Goal: Information Seeking & Learning: Check status

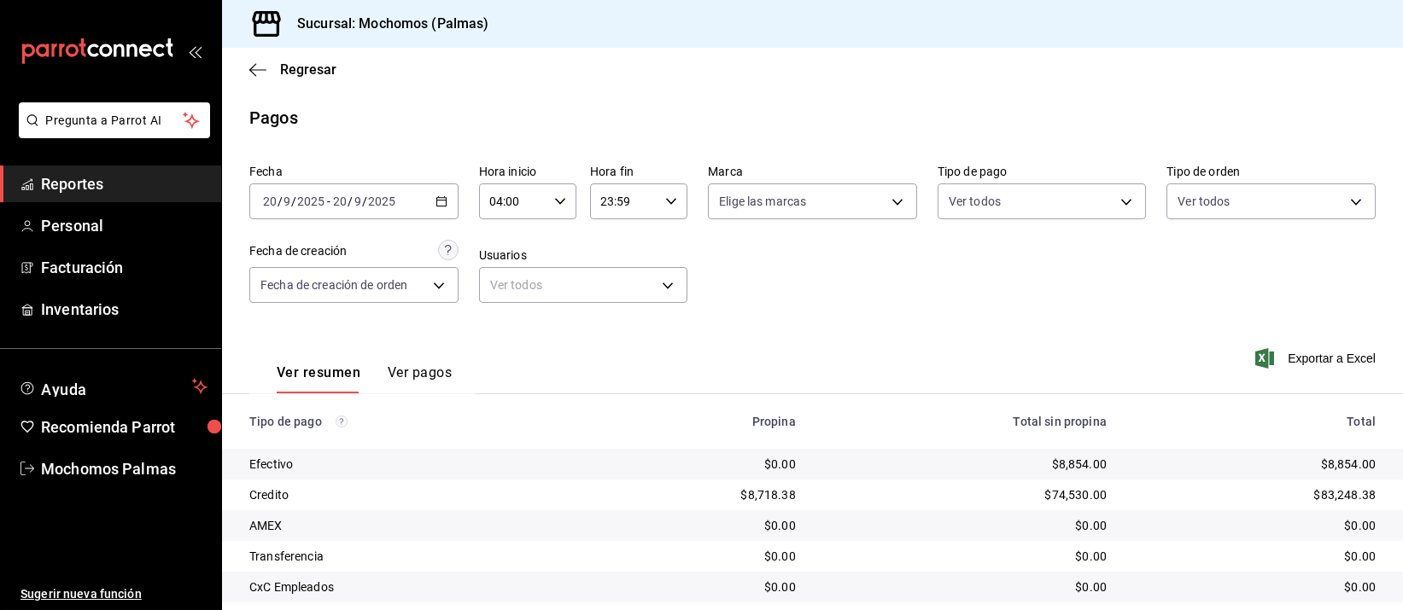
scroll to position [173, 0]
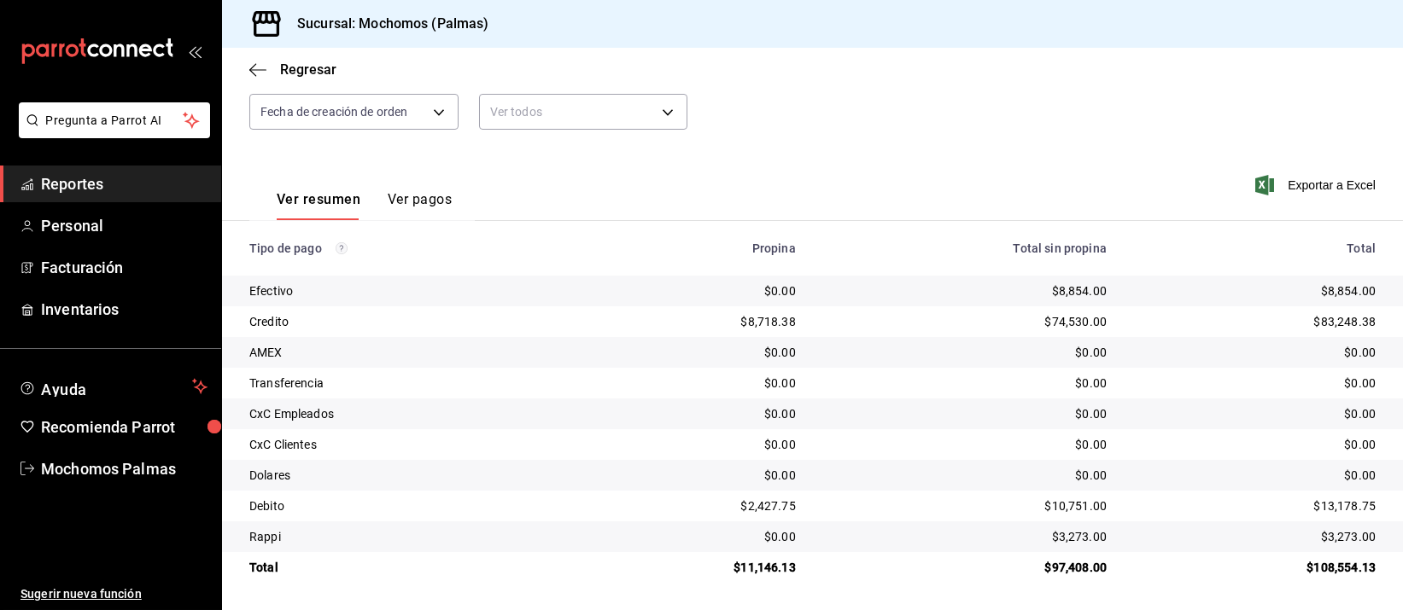
click at [987, 367] on td "$0.00" at bounding box center [964, 352] width 311 height 31
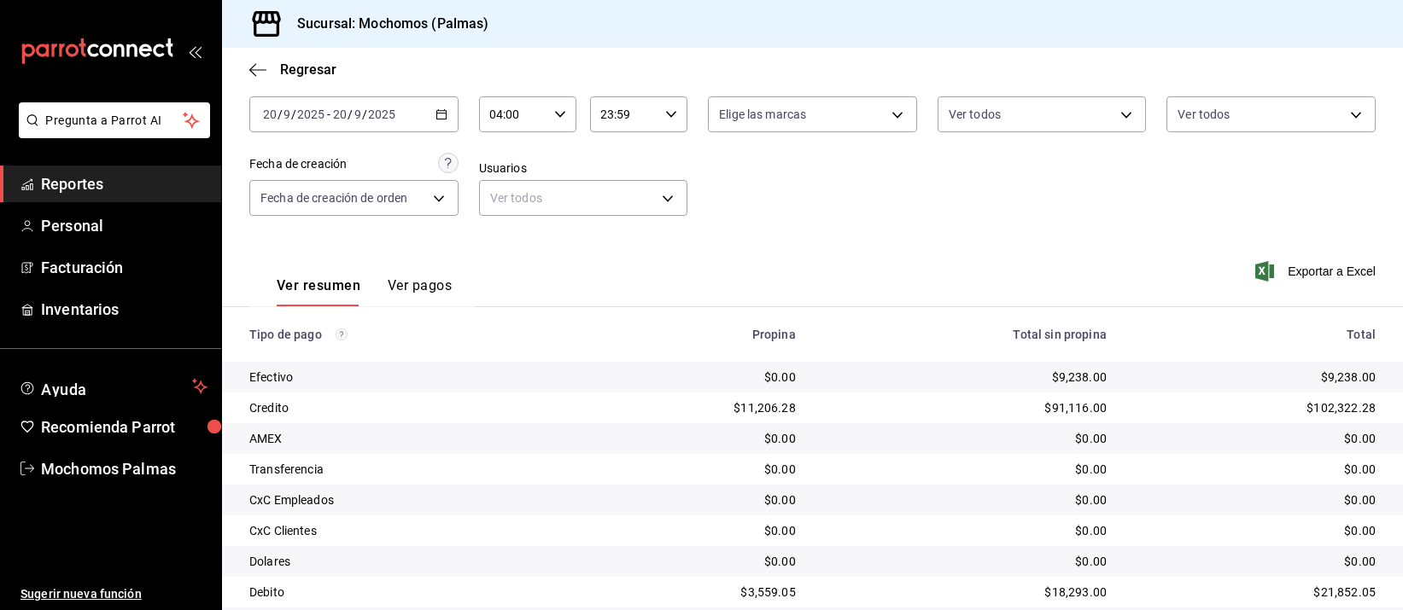
scroll to position [173, 0]
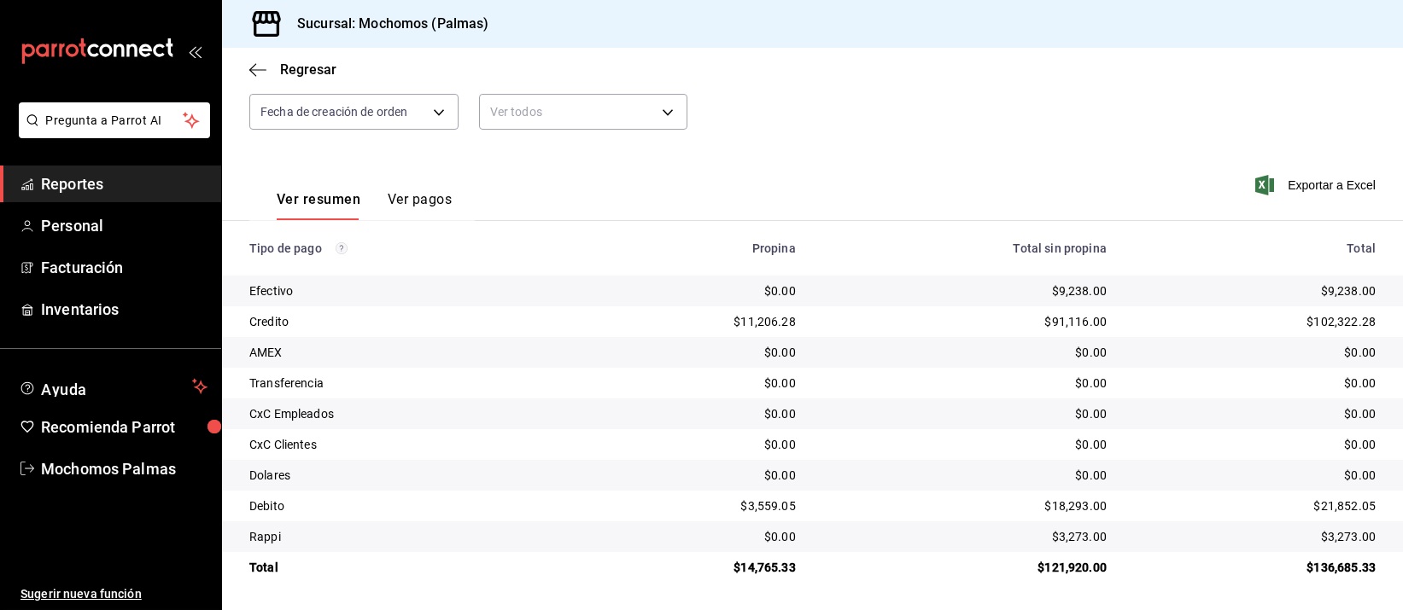
click at [800, 262] on th "Propina" at bounding box center [695, 248] width 230 height 55
click at [785, 246] on div "Propina" at bounding box center [694, 249] width 202 height 14
click at [780, 239] on th "Propina" at bounding box center [695, 248] width 230 height 55
